Goal: Navigation & Orientation: Find specific page/section

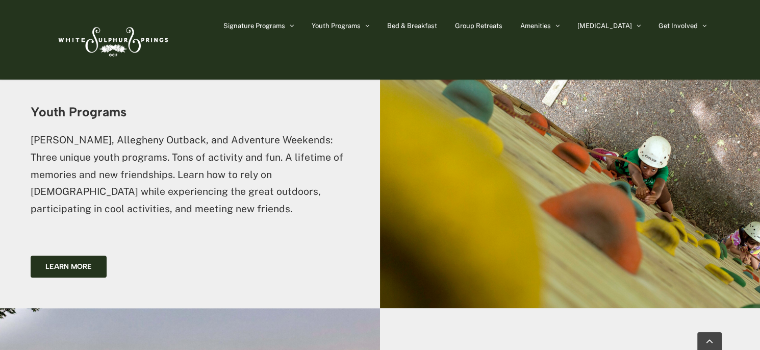
scroll to position [1479, 0]
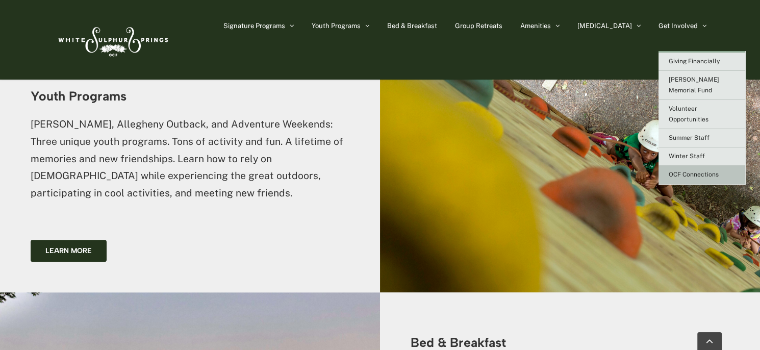
click at [682, 171] on span "OCF Connections" at bounding box center [694, 174] width 50 height 7
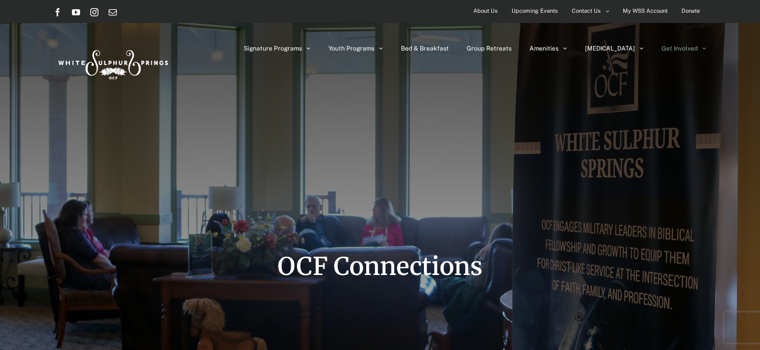
click at [493, 12] on span "About Us" at bounding box center [485, 11] width 24 height 15
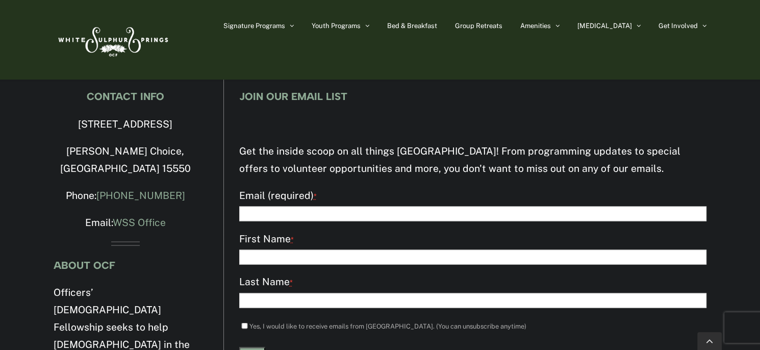
scroll to position [2429, 0]
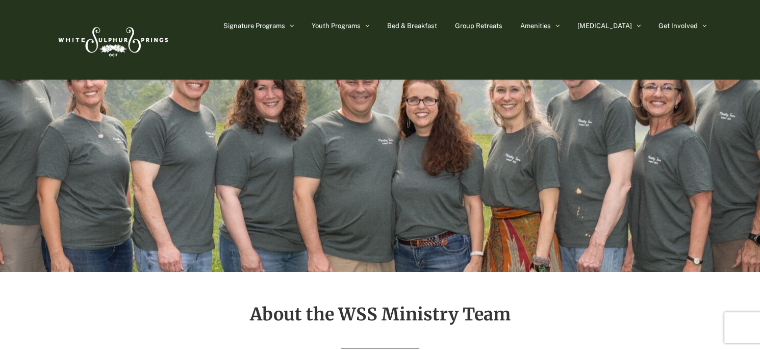
scroll to position [0, 0]
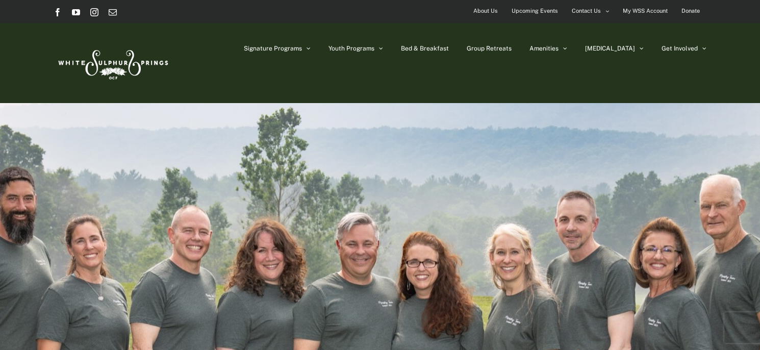
click at [541, 9] on span "Upcoming Events" at bounding box center [535, 11] width 46 height 15
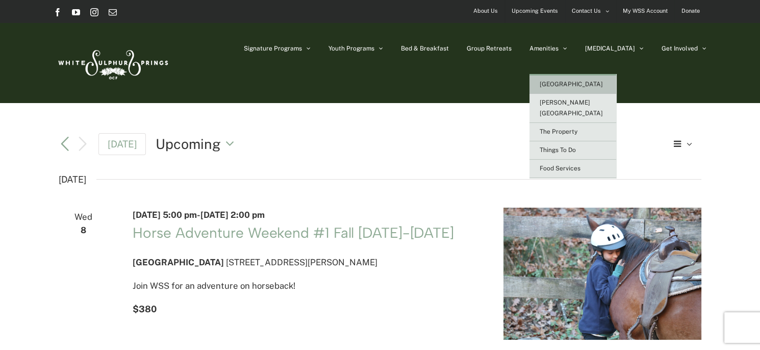
click at [587, 81] on span "[GEOGRAPHIC_DATA]" at bounding box center [571, 84] width 63 height 7
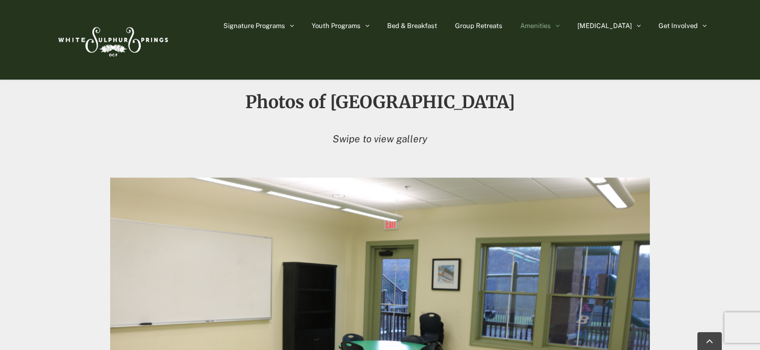
scroll to position [969, 0]
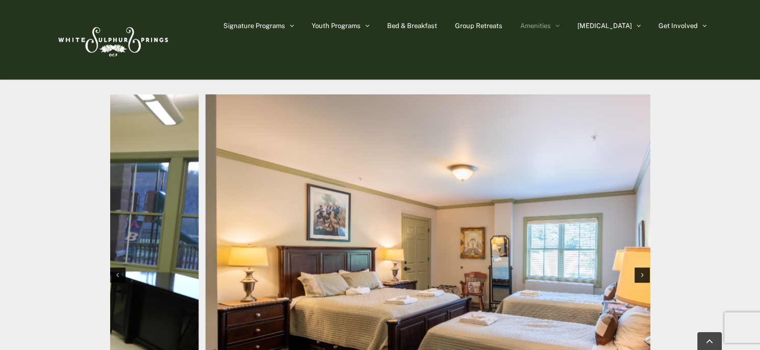
click at [103, 234] on div at bounding box center [380, 285] width 566 height 390
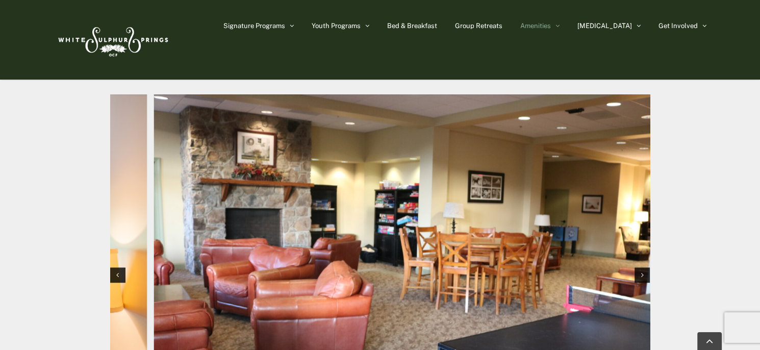
click at [1, 238] on div "Photos of Heritage House Swipe to view gallery" at bounding box center [380, 229] width 760 height 501
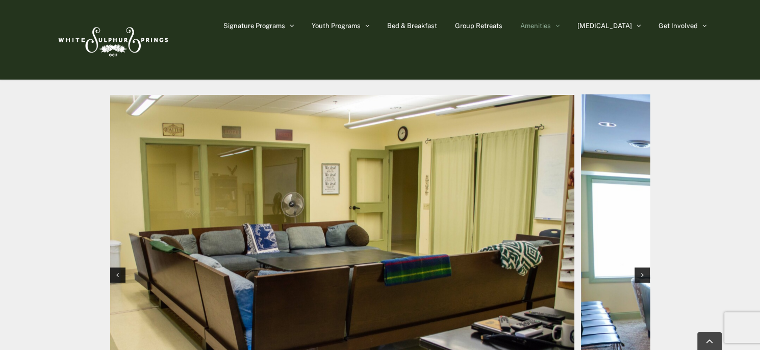
click at [0, 142] on html "Skip to content Facebook YouTube Instagram Email About Us Upcoming Events Conta…" at bounding box center [380, 12] width 760 height 1962
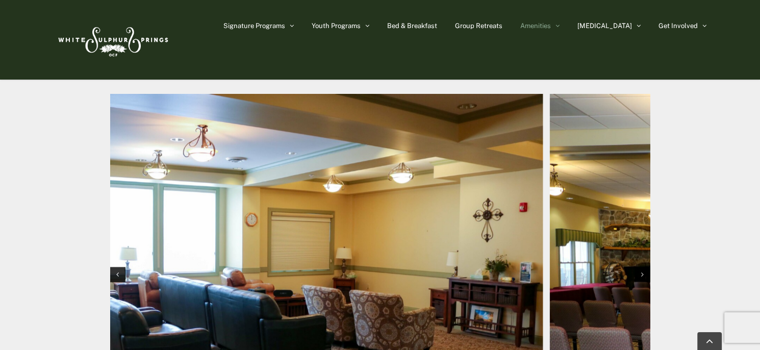
click at [0, 140] on html "Skip to content Facebook YouTube Instagram Email About Us Upcoming Events Conta…" at bounding box center [380, 11] width 760 height 1961
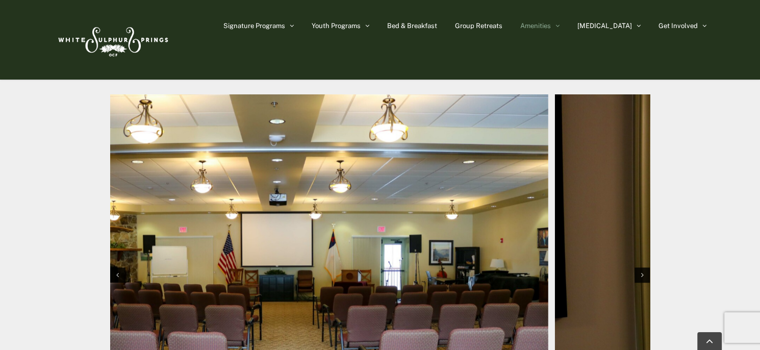
click at [0, 137] on html "Skip to content Facebook YouTube Instagram Email About Us Upcoming Events Conta…" at bounding box center [380, 12] width 760 height 1962
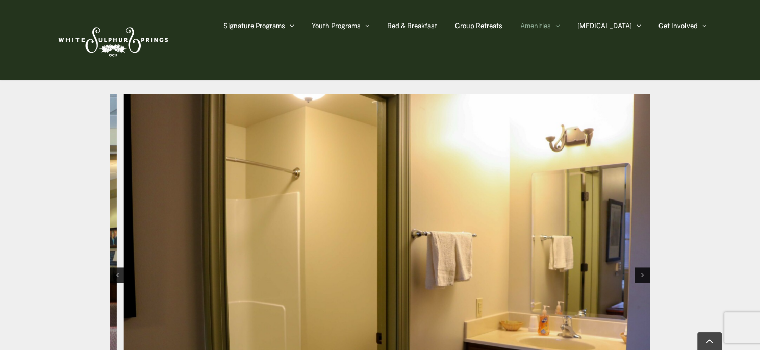
click at [0, 140] on html "Skip to content Facebook YouTube Instagram Email About Us Upcoming Events Conta…" at bounding box center [380, 12] width 760 height 1962
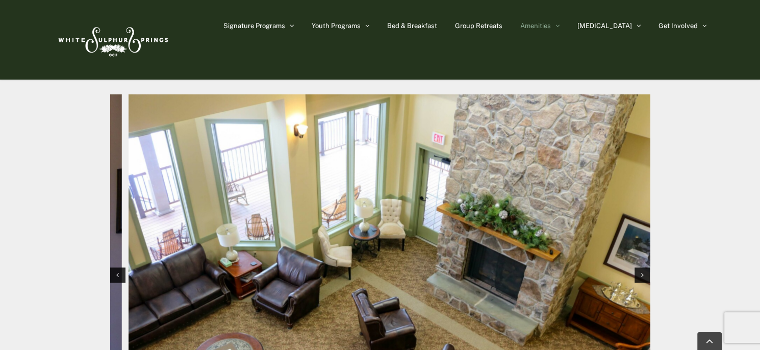
click at [0, 139] on html "Skip to content Facebook YouTube Instagram Email About Us Upcoming Events Conta…" at bounding box center [380, 12] width 760 height 1962
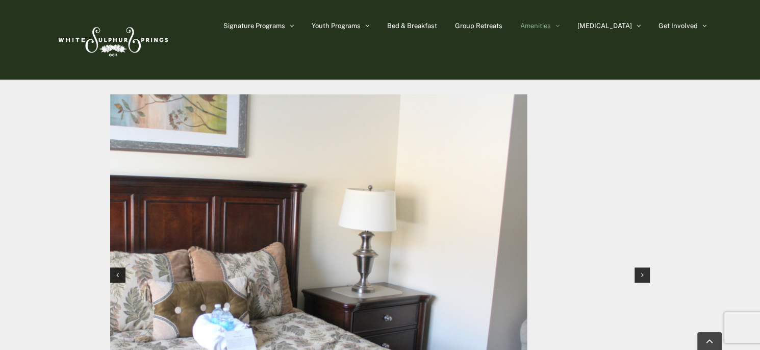
click at [0, 139] on html "Skip to content Facebook YouTube Instagram Email About Us Upcoming Events Conta…" at bounding box center [380, 12] width 760 height 1962
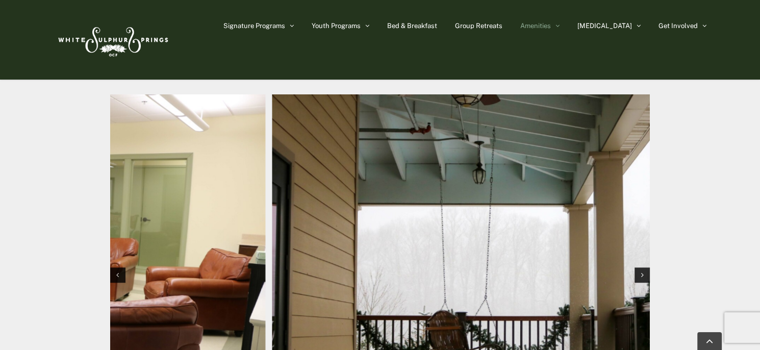
click at [0, 137] on html "Skip to content Facebook YouTube Instagram Email About Us Upcoming Events Conta…" at bounding box center [380, 12] width 760 height 1962
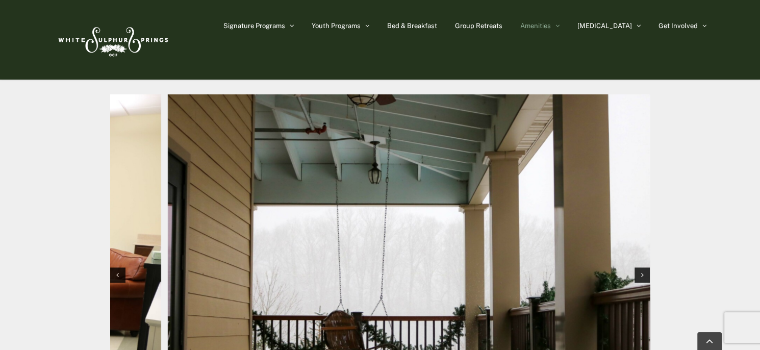
click at [457, 225] on img "11 / 12" at bounding box center [438, 274] width 540 height 360
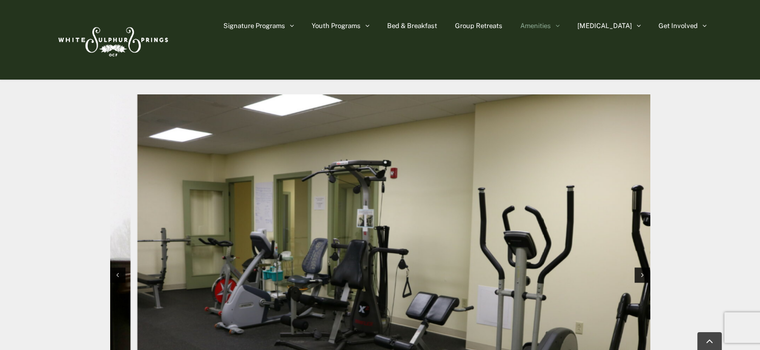
click at [0, 139] on html "Skip to content Facebook YouTube Instagram Email About Us Upcoming Events Conta…" at bounding box center [380, 12] width 760 height 1962
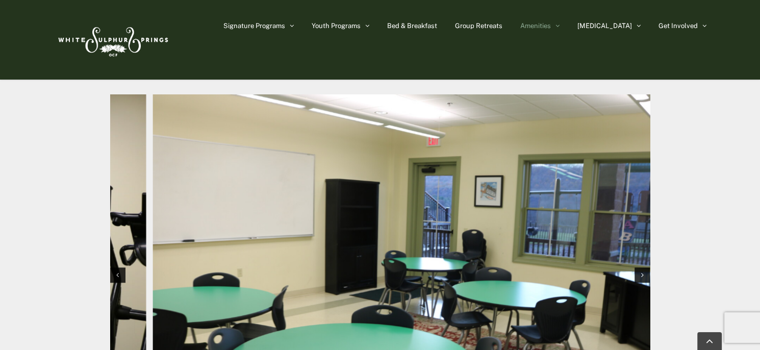
click at [0, 138] on html "Skip to content Facebook YouTube Instagram Email About Us Upcoming Events Conta…" at bounding box center [380, 12] width 760 height 1962
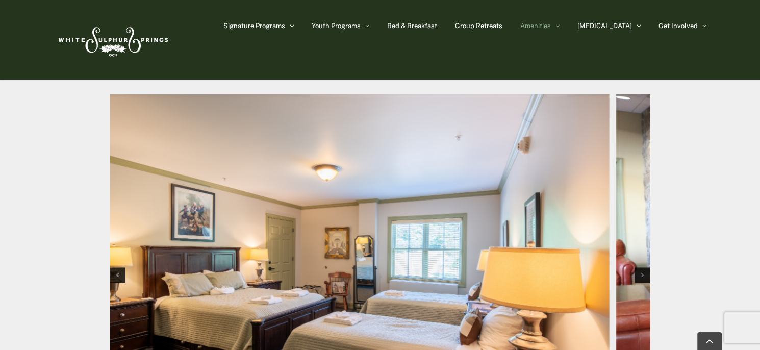
click at [0, 143] on html "Skip to content Facebook YouTube Instagram Email About Us Upcoming Events Conta…" at bounding box center [380, 12] width 760 height 1962
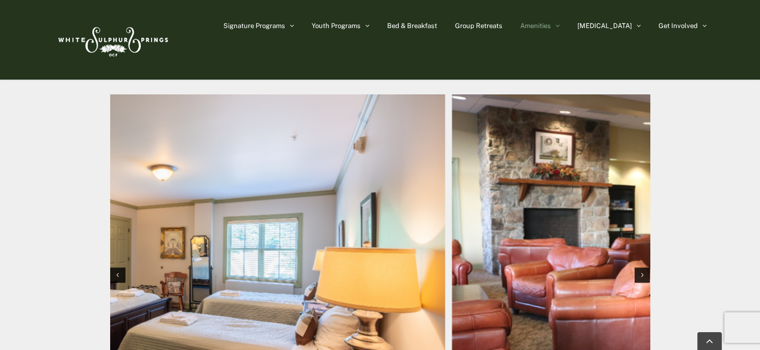
click at [49, 205] on div "Photos of Heritage House Swipe to view gallery" at bounding box center [379, 245] width 679 height 470
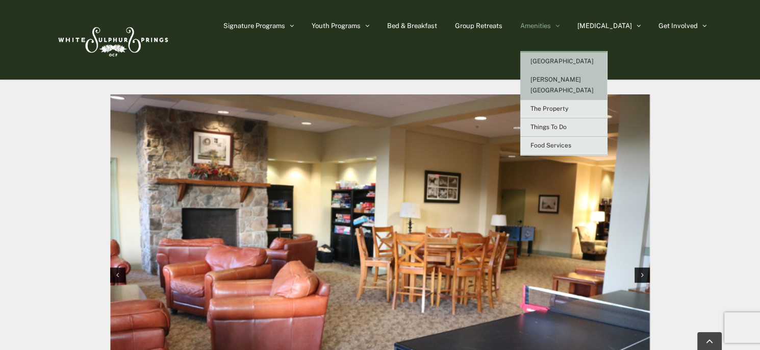
click at [570, 79] on span "[PERSON_NAME][GEOGRAPHIC_DATA]" at bounding box center [561, 85] width 63 height 18
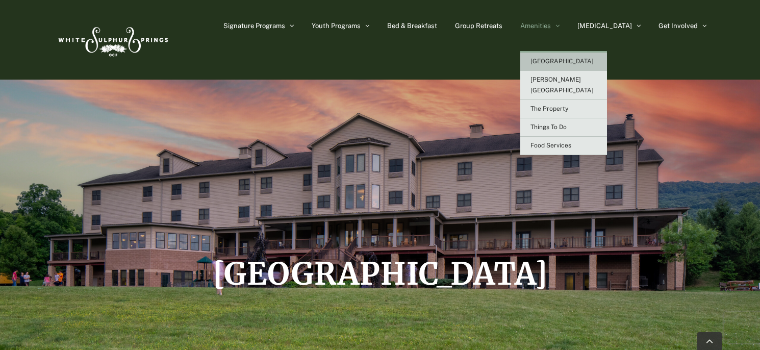
scroll to position [969, 0]
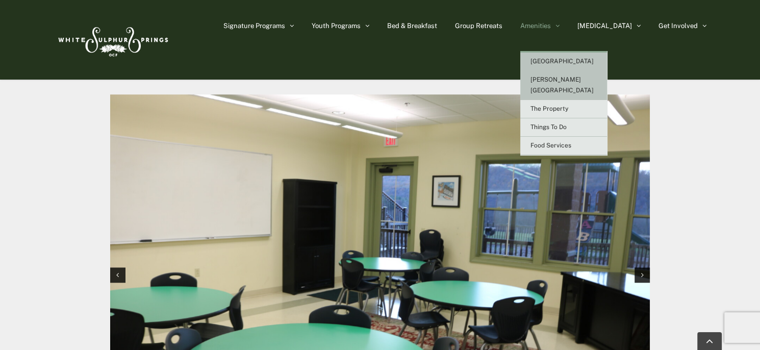
click at [580, 77] on span "[PERSON_NAME][GEOGRAPHIC_DATA]" at bounding box center [561, 85] width 63 height 18
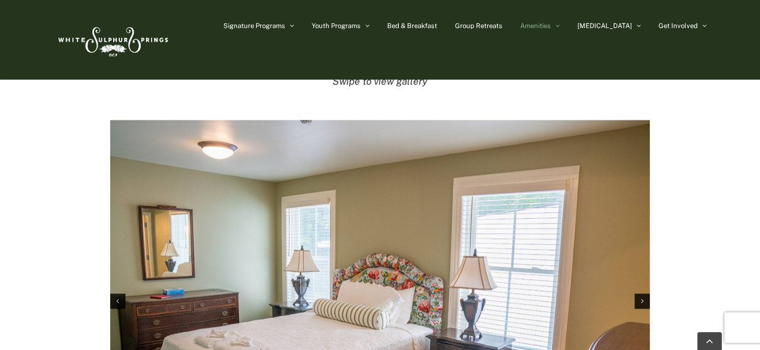
scroll to position [1632, 0]
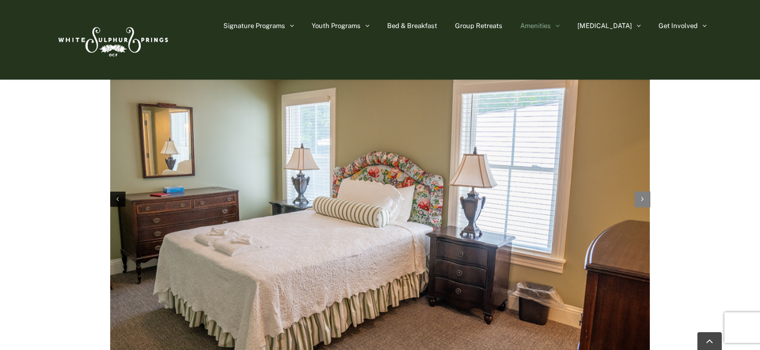
click at [646, 191] on div "Next slide" at bounding box center [642, 198] width 15 height 15
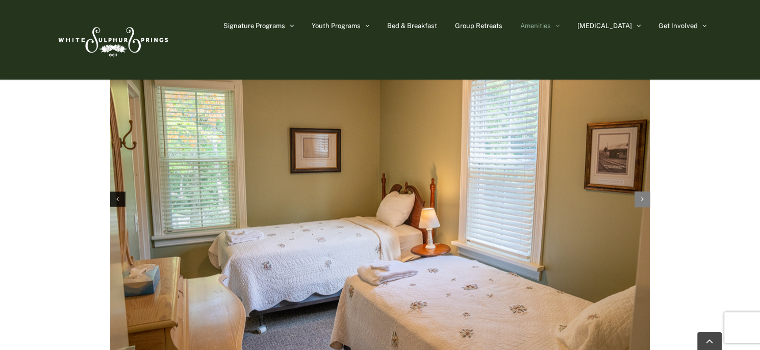
click at [645, 191] on div "Next slide" at bounding box center [642, 198] width 15 height 15
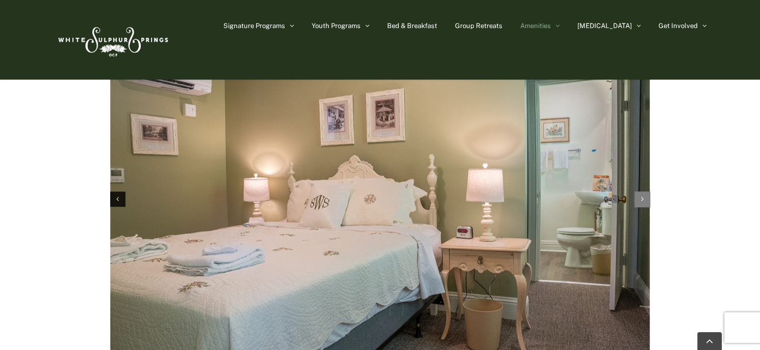
click at [640, 191] on div "Next slide" at bounding box center [642, 198] width 15 height 15
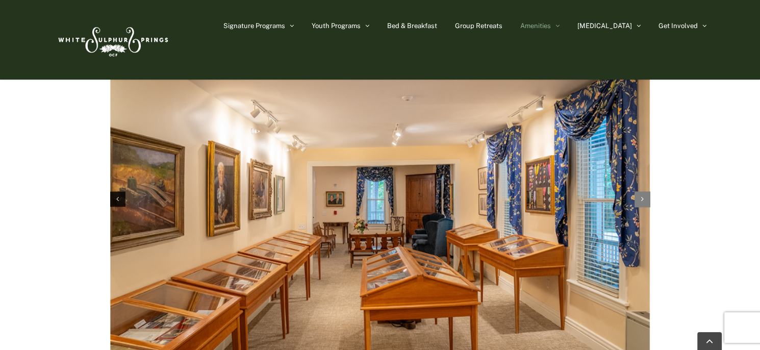
click at [640, 191] on div "Next slide" at bounding box center [642, 198] width 15 height 15
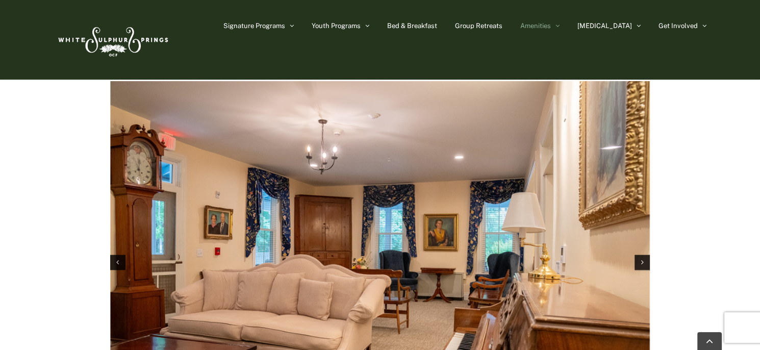
scroll to position [1581, 0]
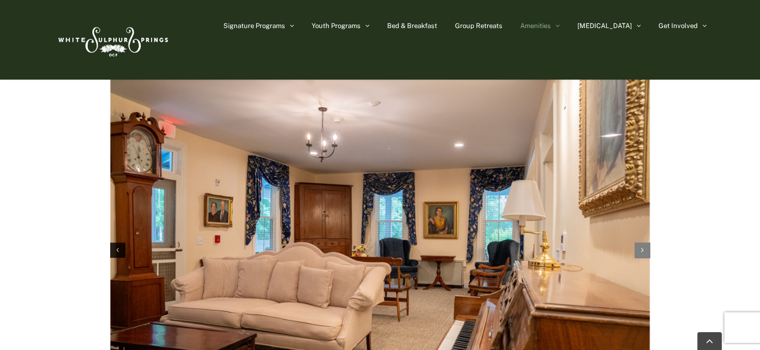
click at [644, 242] on div "Next slide" at bounding box center [642, 249] width 15 height 15
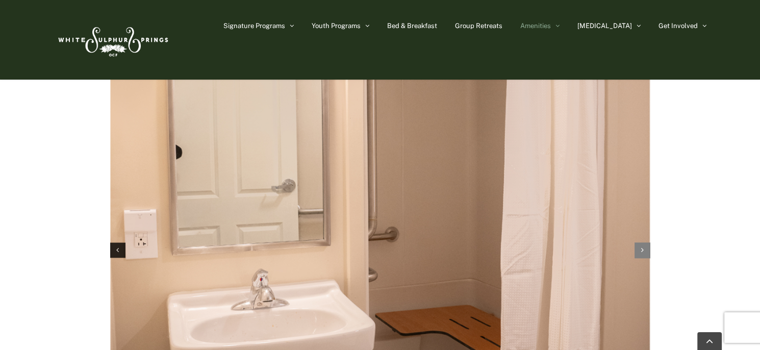
click at [643, 246] on icon "Next slide" at bounding box center [642, 249] width 3 height 7
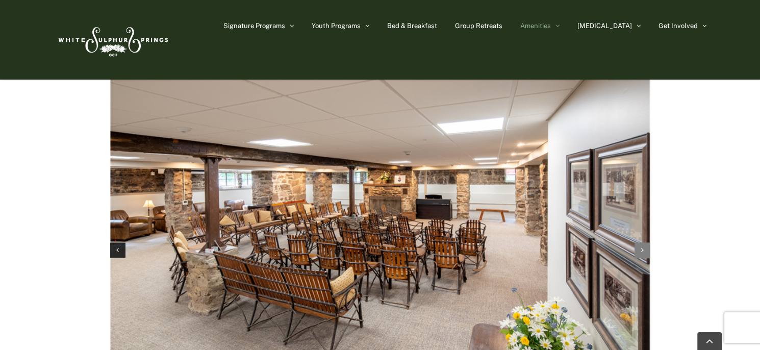
click at [641, 246] on icon "Next slide" at bounding box center [642, 249] width 3 height 7
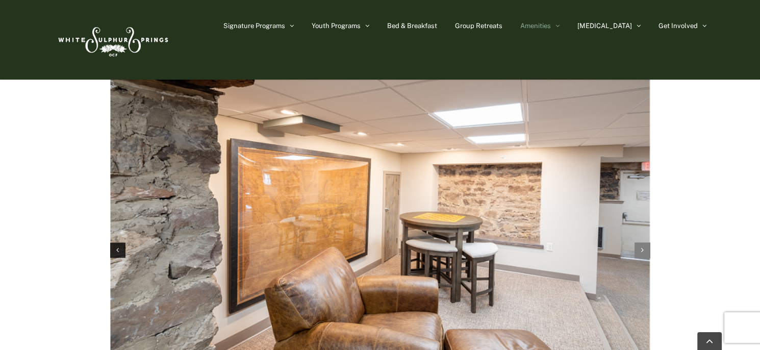
click at [641, 246] on icon "Next slide" at bounding box center [642, 249] width 3 height 7
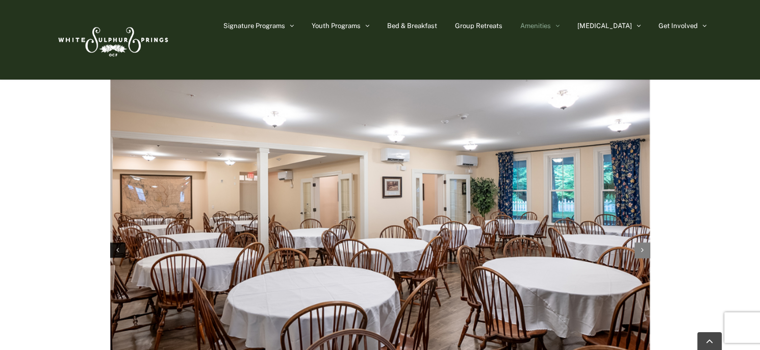
click at [641, 246] on icon "Next slide" at bounding box center [642, 249] width 3 height 7
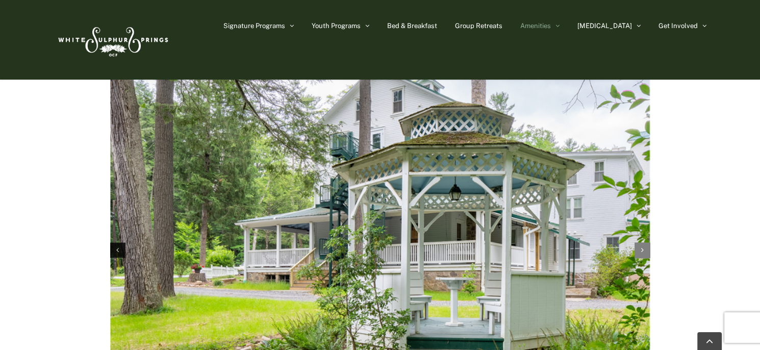
click at [641, 246] on icon "Next slide" at bounding box center [642, 249] width 3 height 7
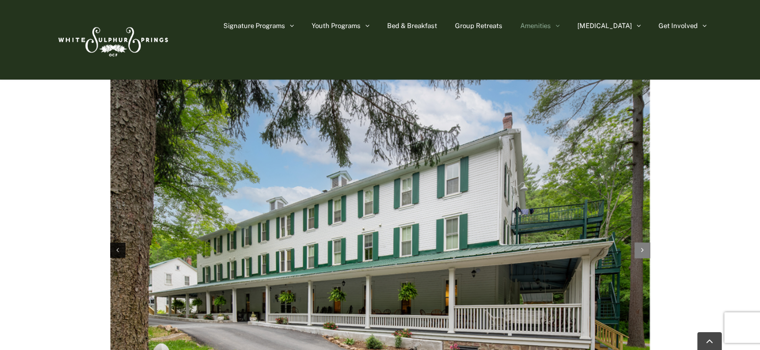
click at [641, 246] on icon "Next slide" at bounding box center [642, 249] width 3 height 7
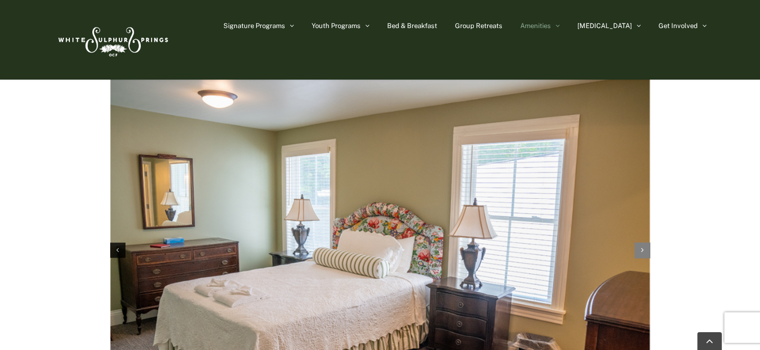
click at [641, 246] on icon "Next slide" at bounding box center [642, 249] width 3 height 7
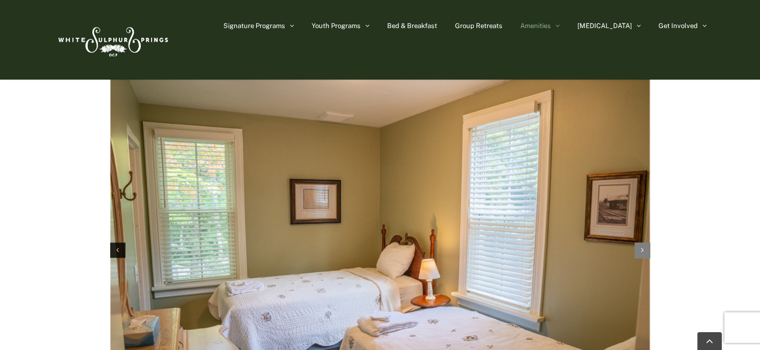
click at [641, 246] on icon "Next slide" at bounding box center [642, 249] width 3 height 7
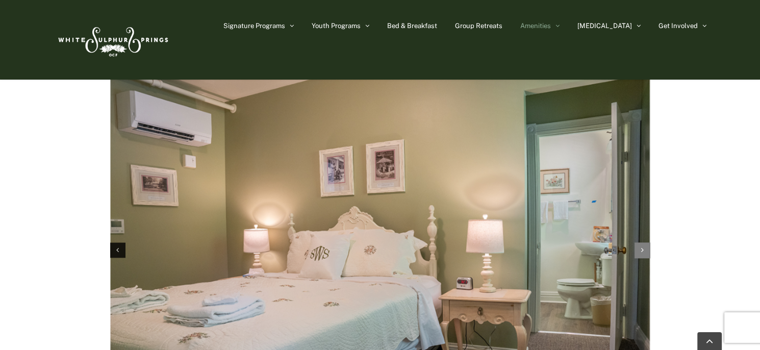
click at [642, 246] on icon "Next slide" at bounding box center [642, 249] width 3 height 7
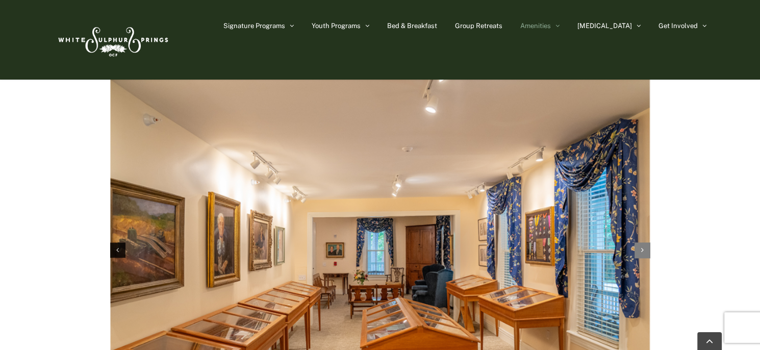
click at [642, 246] on icon "Next slide" at bounding box center [642, 249] width 3 height 7
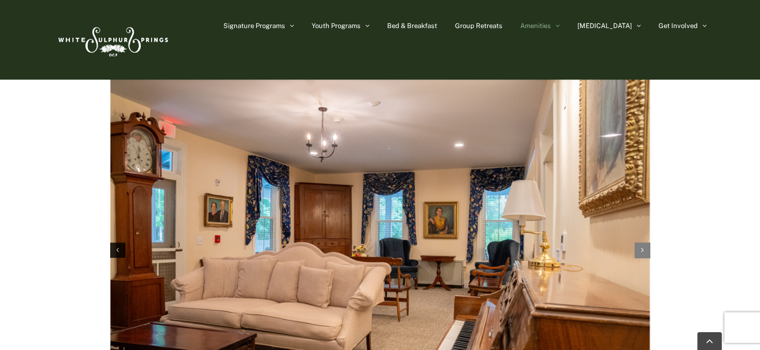
click at [642, 246] on icon "Next slide" at bounding box center [642, 249] width 3 height 7
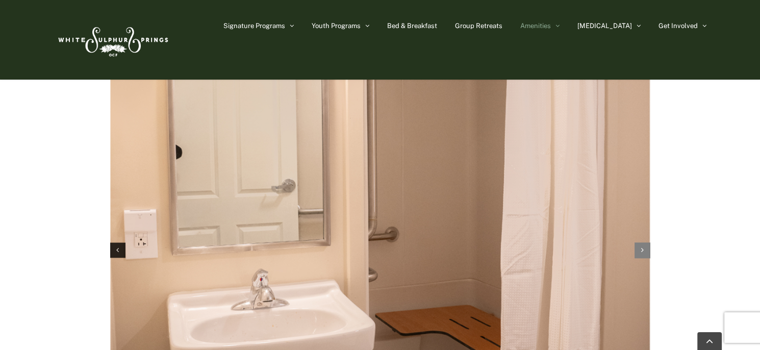
click at [642, 246] on icon "Next slide" at bounding box center [642, 249] width 3 height 7
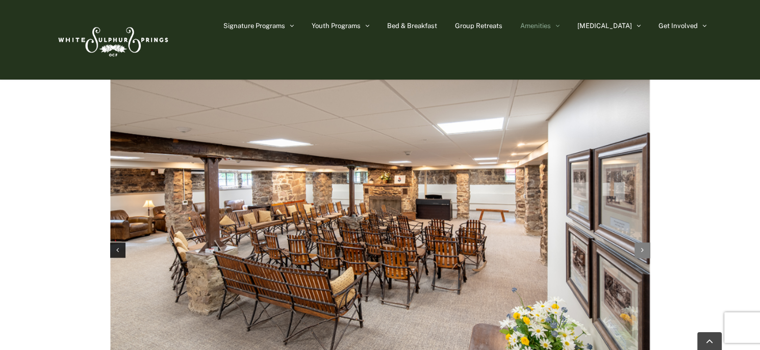
click at [642, 246] on icon "Next slide" at bounding box center [642, 249] width 3 height 7
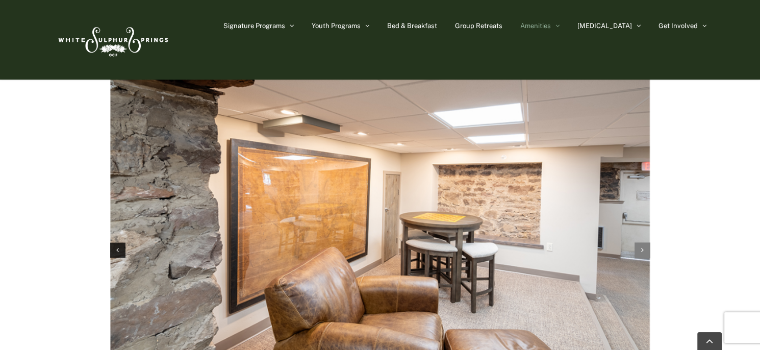
click at [642, 246] on icon "Next slide" at bounding box center [642, 249] width 3 height 7
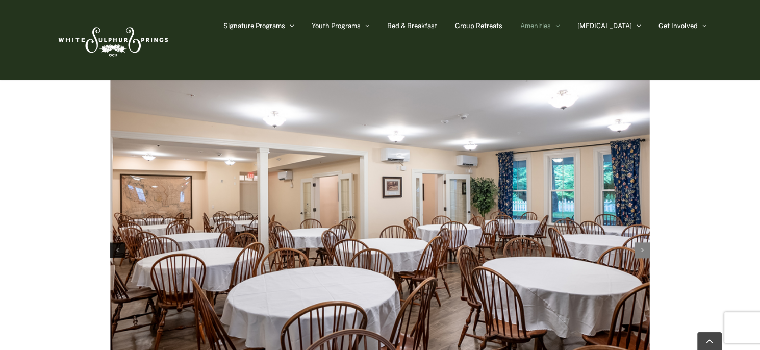
click at [642, 246] on icon "Next slide" at bounding box center [642, 249] width 3 height 7
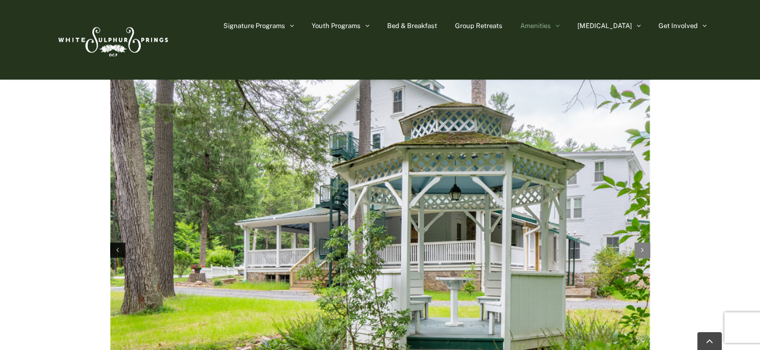
click at [642, 246] on icon "Next slide" at bounding box center [642, 249] width 3 height 7
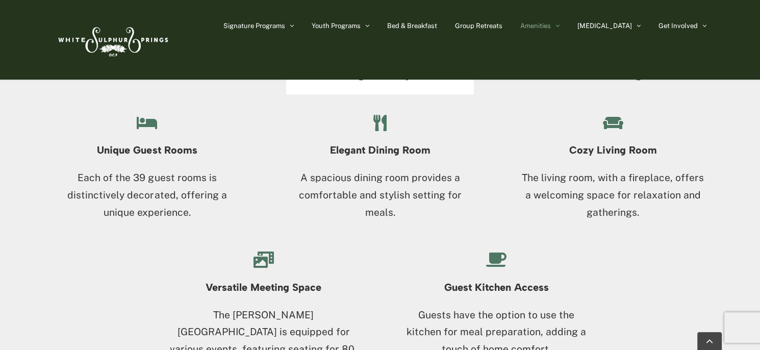
scroll to position [1122, 0]
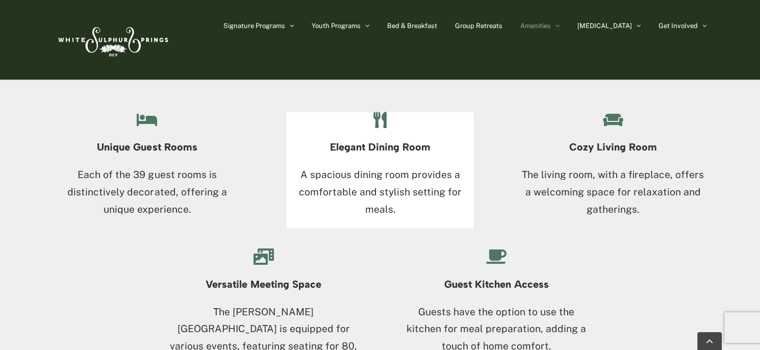
click at [393, 149] on h4 "Elegant Dining Room" at bounding box center [379, 146] width 187 height 11
click at [365, 189] on p "A spacious dining room provides a comfortable and stylish setting for meals." at bounding box center [379, 192] width 187 height 52
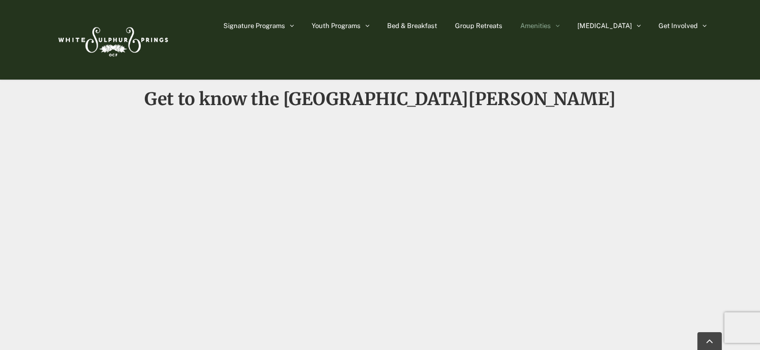
scroll to position [765, 0]
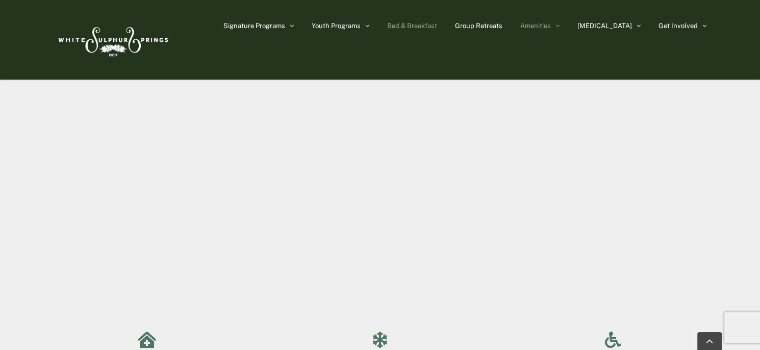
click at [437, 24] on span "Bed & Breakfast" at bounding box center [412, 25] width 50 height 7
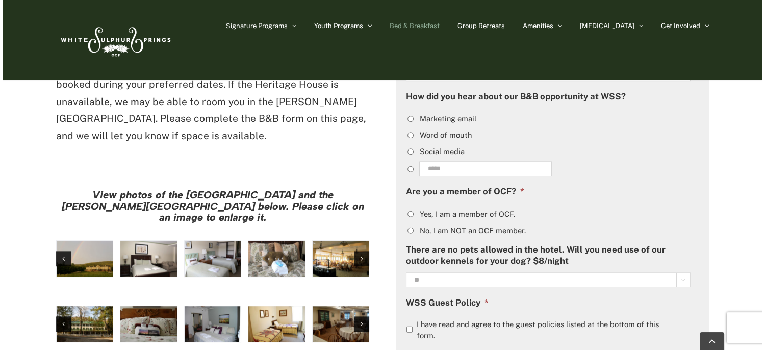
scroll to position [765, 0]
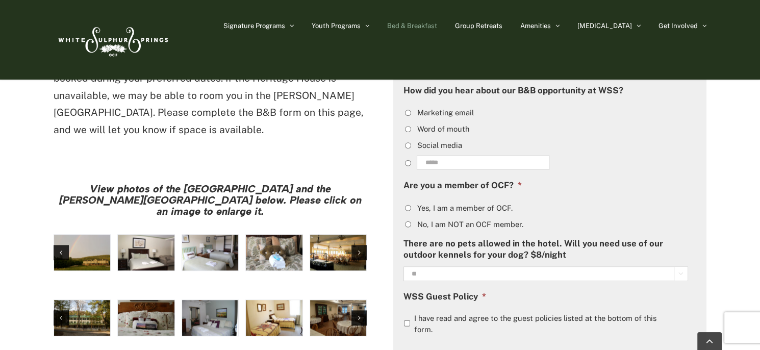
click at [330, 235] on img "hh-7" at bounding box center [338, 253] width 56 height 36
